Goal: Task Accomplishment & Management: Manage account settings

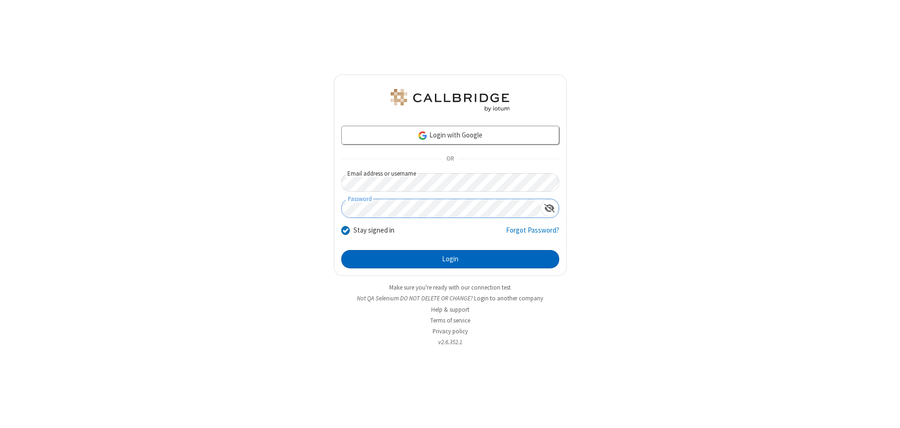
click at [450, 259] on button "Login" at bounding box center [450, 259] width 218 height 19
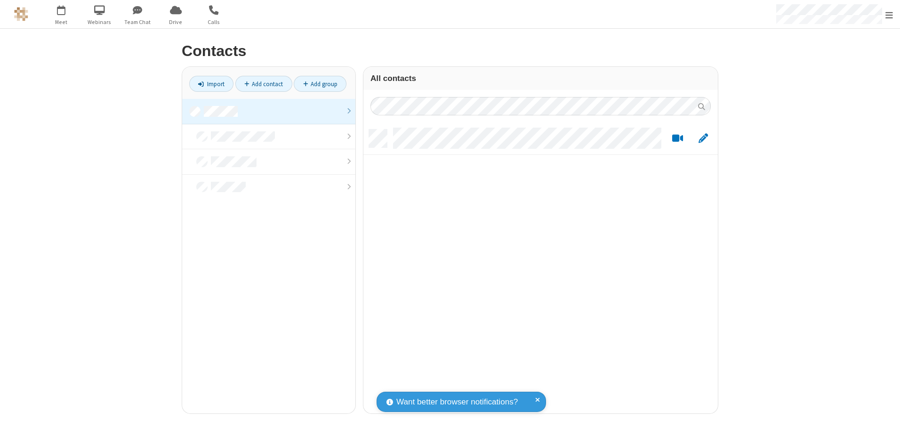
scroll to position [284, 347]
click at [269, 111] on link at bounding box center [268, 111] width 173 height 25
click at [263, 84] on link "Add contact" at bounding box center [263, 84] width 57 height 16
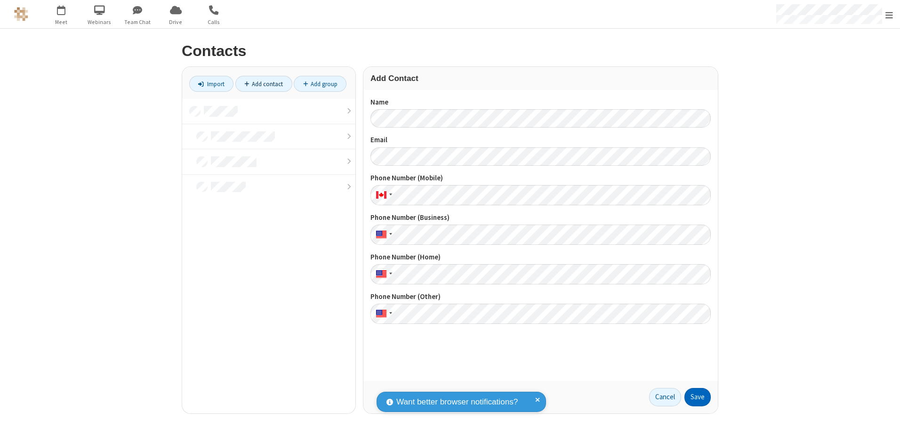
click at [697, 397] on button "Save" at bounding box center [697, 397] width 26 height 19
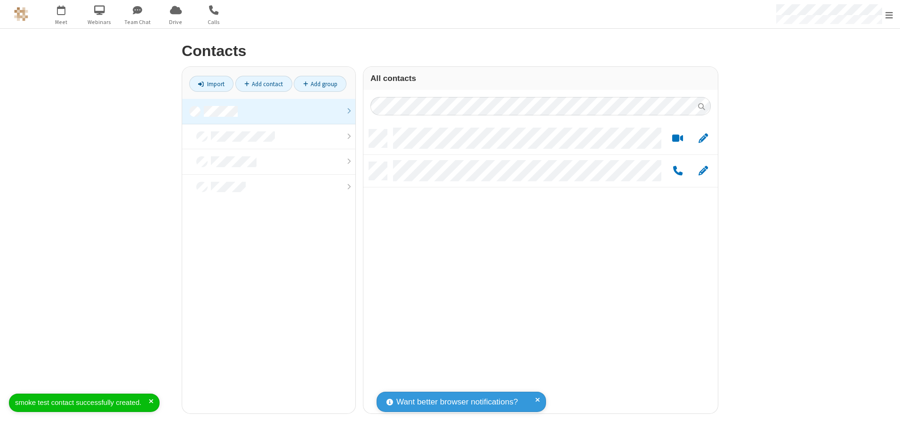
scroll to position [284, 347]
